Goal: Entertainment & Leisure: Consume media (video, audio)

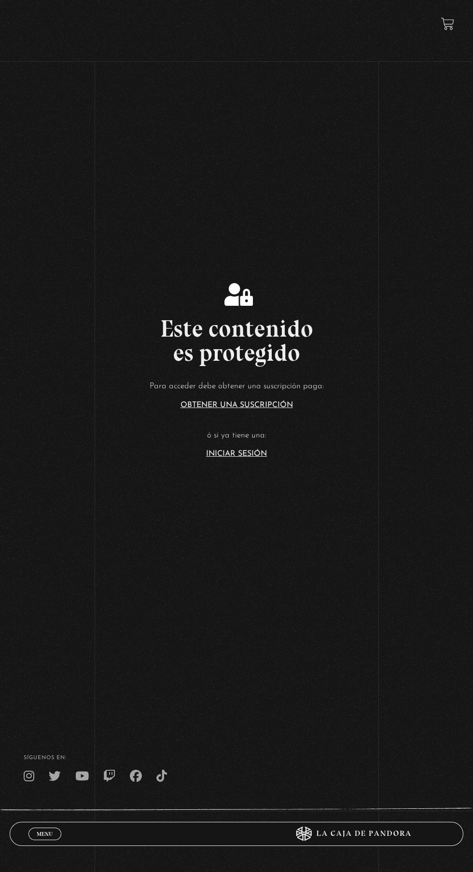
click at [258, 458] on link "Iniciar Sesión" at bounding box center [236, 454] width 61 height 8
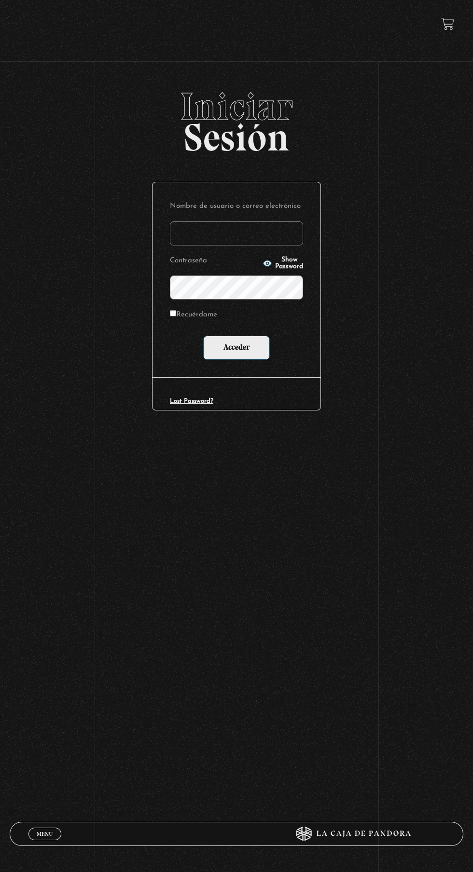
click at [232, 241] on input "Nombre de usuario o correo electrónico" at bounding box center [236, 233] width 133 height 24
type input "lailabigail@gmail.com"
click at [203, 336] on input "Acceder" at bounding box center [236, 348] width 67 height 24
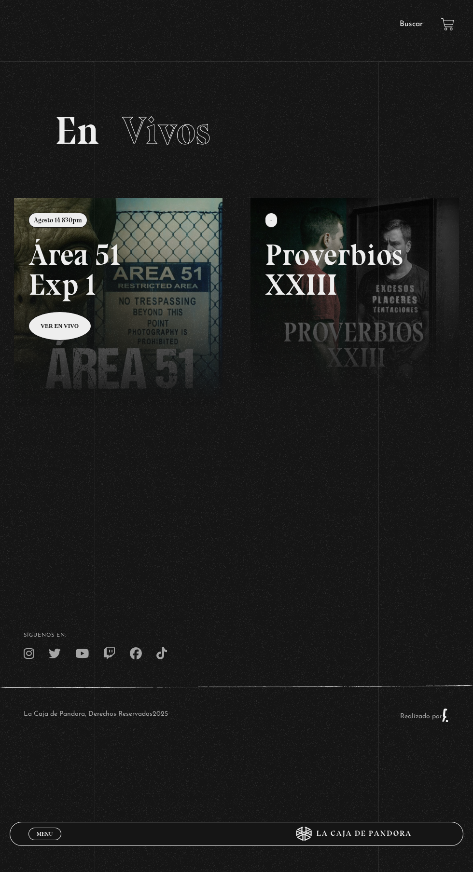
click at [44, 832] on span "Menu" at bounding box center [45, 834] width 16 height 6
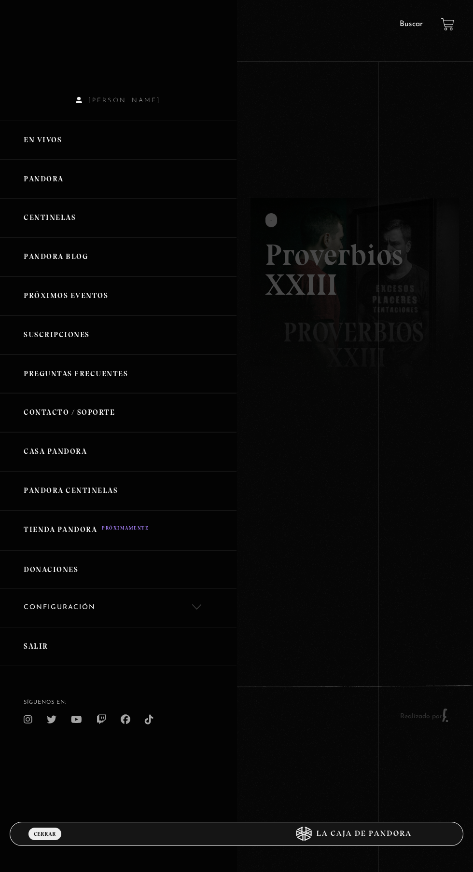
click at [73, 193] on link "Pandora" at bounding box center [118, 179] width 236 height 39
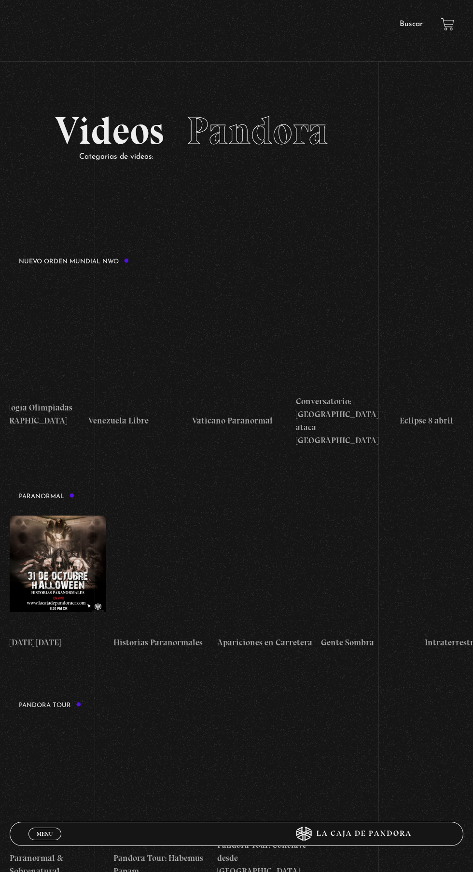
scroll to position [0, 1391]
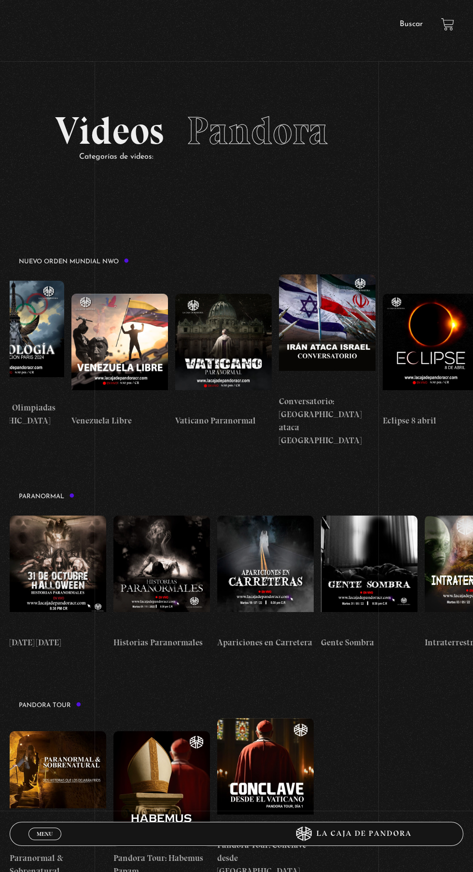
click at [225, 313] on figure at bounding box center [223, 352] width 97 height 116
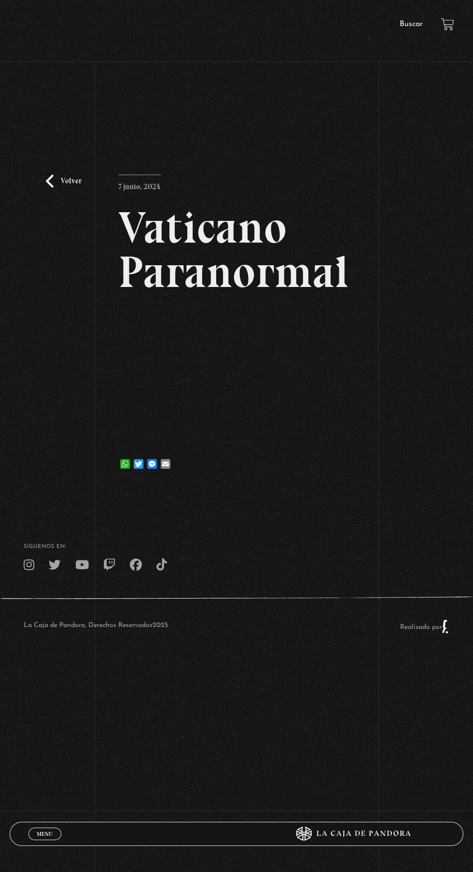
click at [46, 843] on div "Menu Cerrar" at bounding box center [141, 834] width 227 height 23
click at [33, 831] on link "Menu Cerrar" at bounding box center [44, 834] width 33 height 13
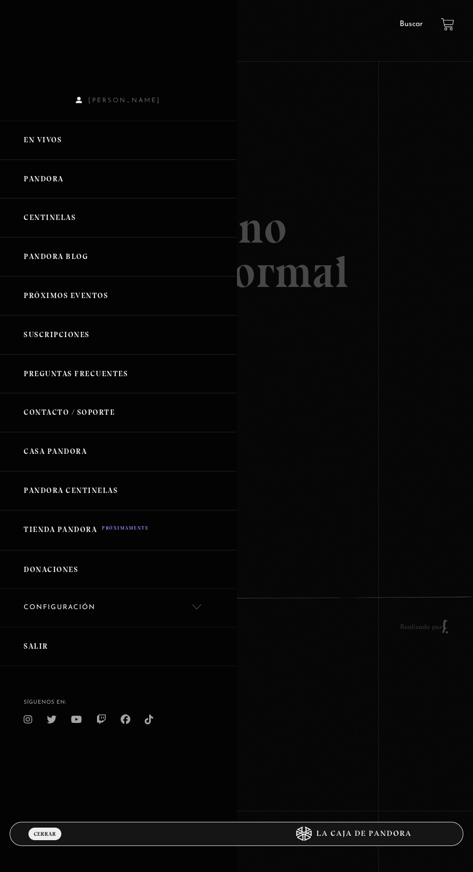
click at [49, 199] on link "Pandora" at bounding box center [118, 179] width 236 height 39
click at [24, 186] on link "Pandora" at bounding box center [118, 179] width 236 height 39
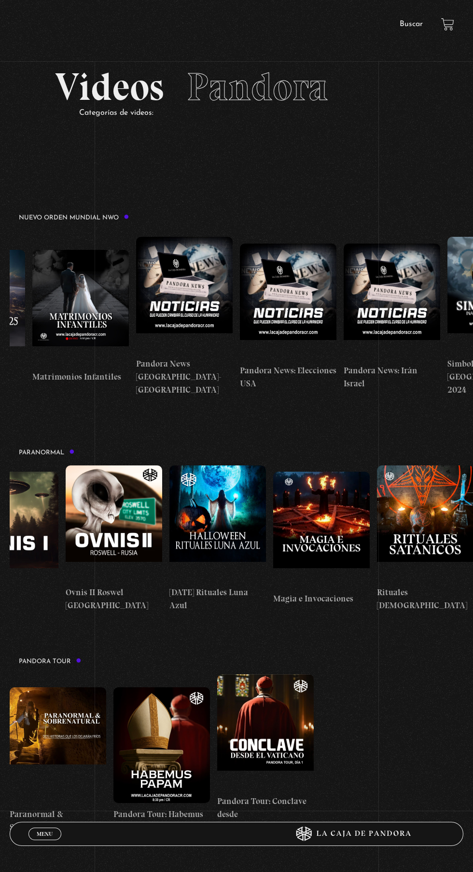
scroll to position [0, 911]
click at [423, 519] on figure at bounding box center [425, 524] width 97 height 116
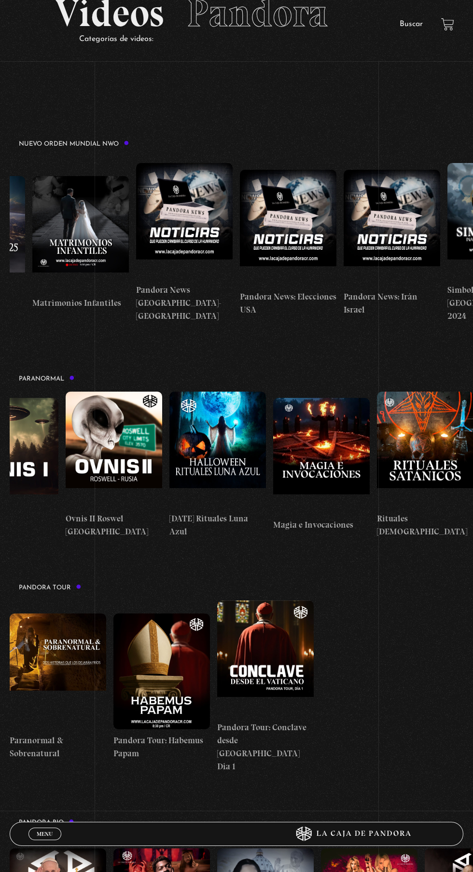
scroll to position [0, 670]
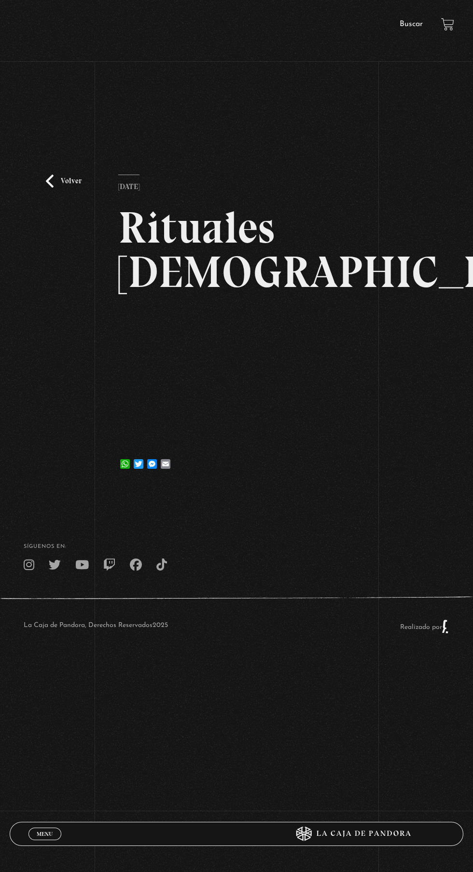
click at [47, 430] on div "Volver [DATE] Rituales Satánicos WhatsApp Twitter Messenger Email" at bounding box center [236, 286] width 473 height 399
click at [378, 428] on div "Volver [DATE] Rituales Satánicos WhatsApp Twitter Messenger Email" at bounding box center [236, 286] width 473 height 399
